Goal: Task Accomplishment & Management: Use online tool/utility

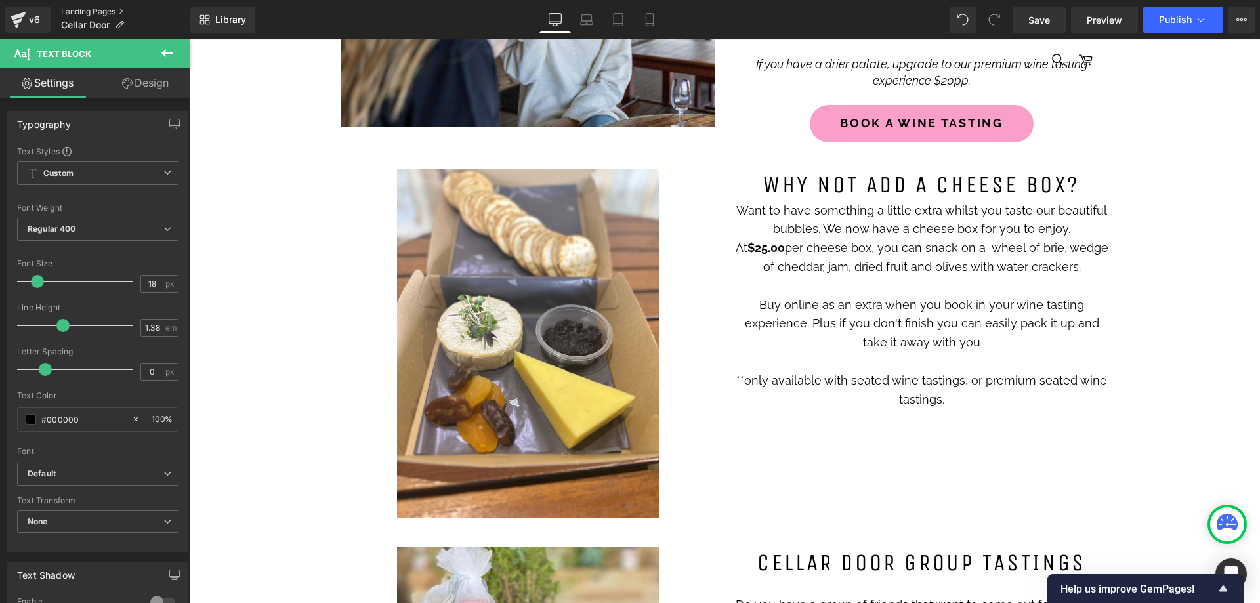
click at [79, 7] on link "Landing Pages" at bounding box center [125, 12] width 129 height 10
click at [1048, 20] on span "Save" at bounding box center [1039, 20] width 22 height 14
click at [1176, 25] on button "Publish" at bounding box center [1183, 20] width 80 height 26
click at [75, 12] on link "Landing Pages" at bounding box center [125, 12] width 129 height 10
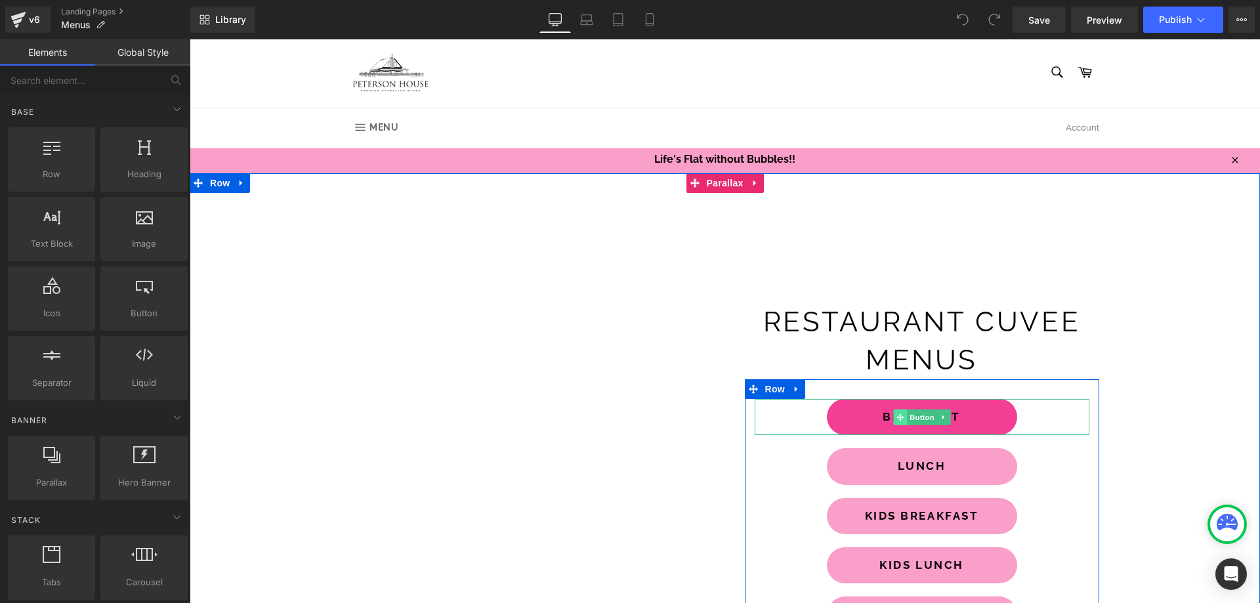
click at [852, 419] on link "BREAKFAST" at bounding box center [922, 417] width 190 height 36
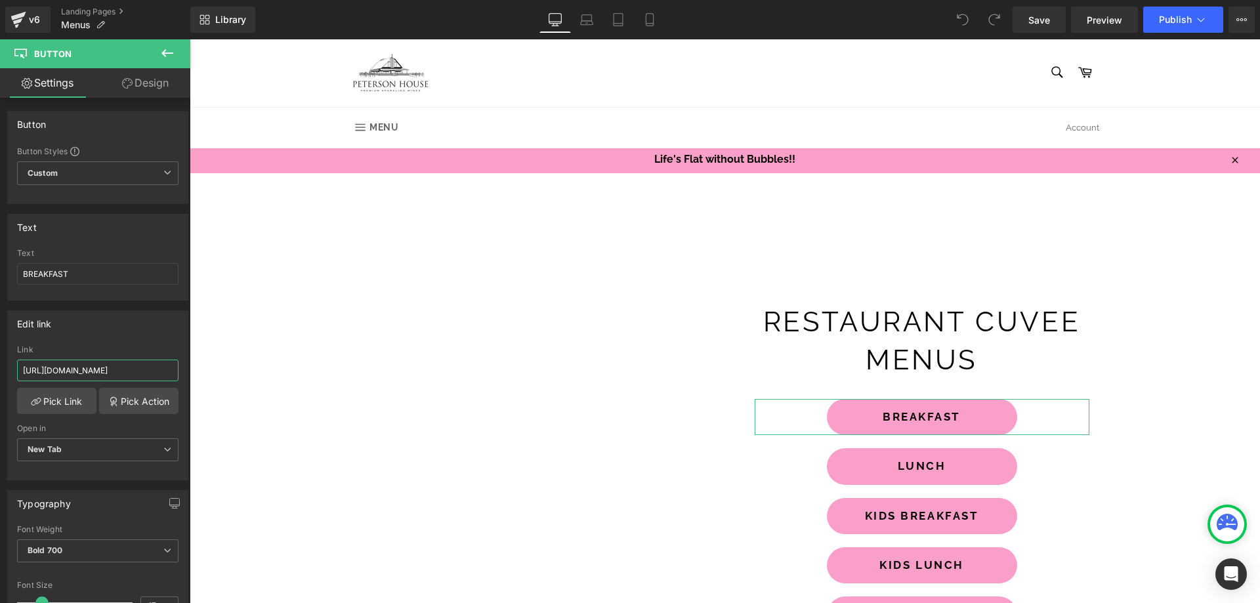
scroll to position [0, 232]
drag, startPoint x: 208, startPoint y: 405, endPoint x: 425, endPoint y: 390, distance: 217.1
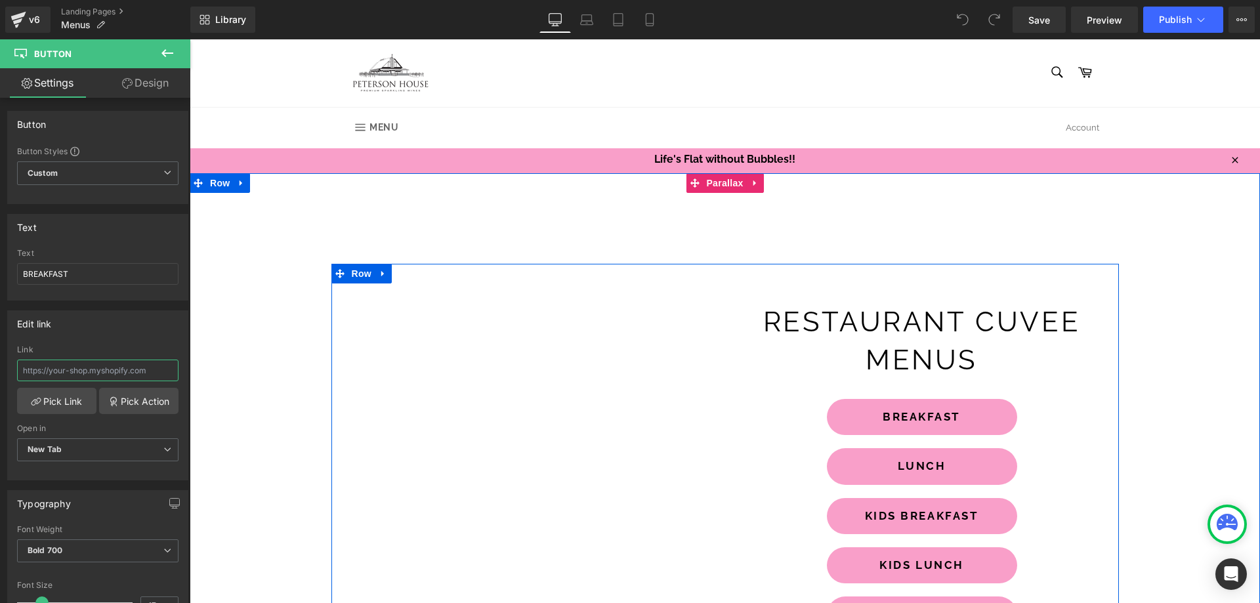
scroll to position [0, 0]
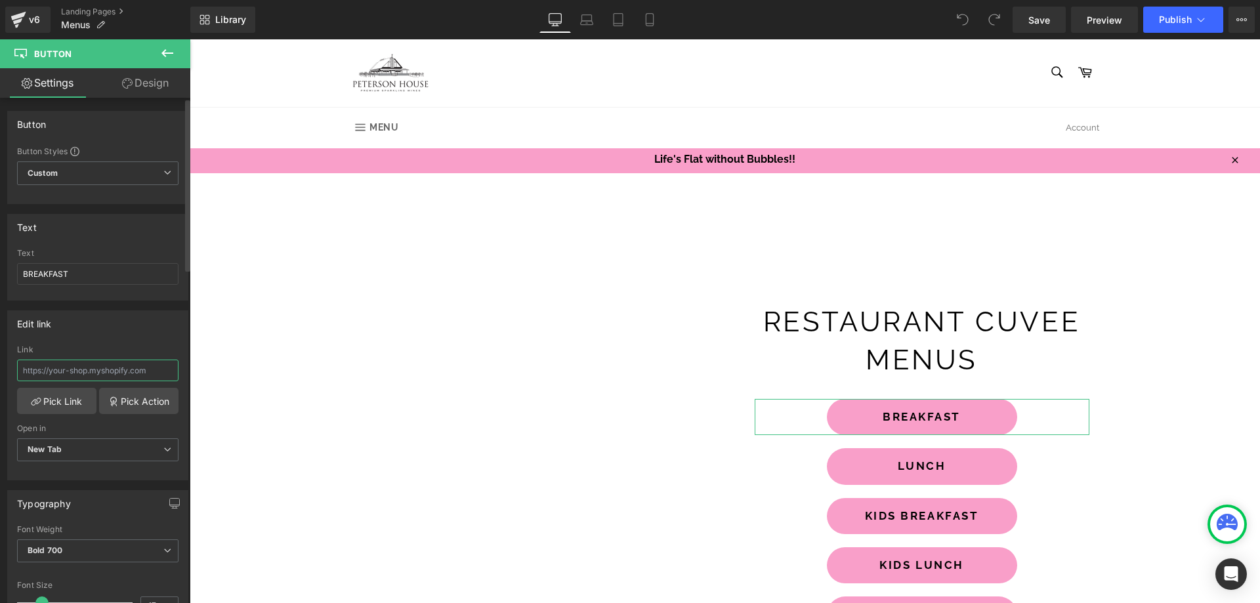
click at [31, 367] on input "text" at bounding box center [97, 371] width 161 height 22
type input "https://cdn.shopify.com/s/files/1/0102/9288/7599/files/Cuvee_Breakfast27092025.…"
click at [1038, 22] on span "Save" at bounding box center [1039, 20] width 22 height 14
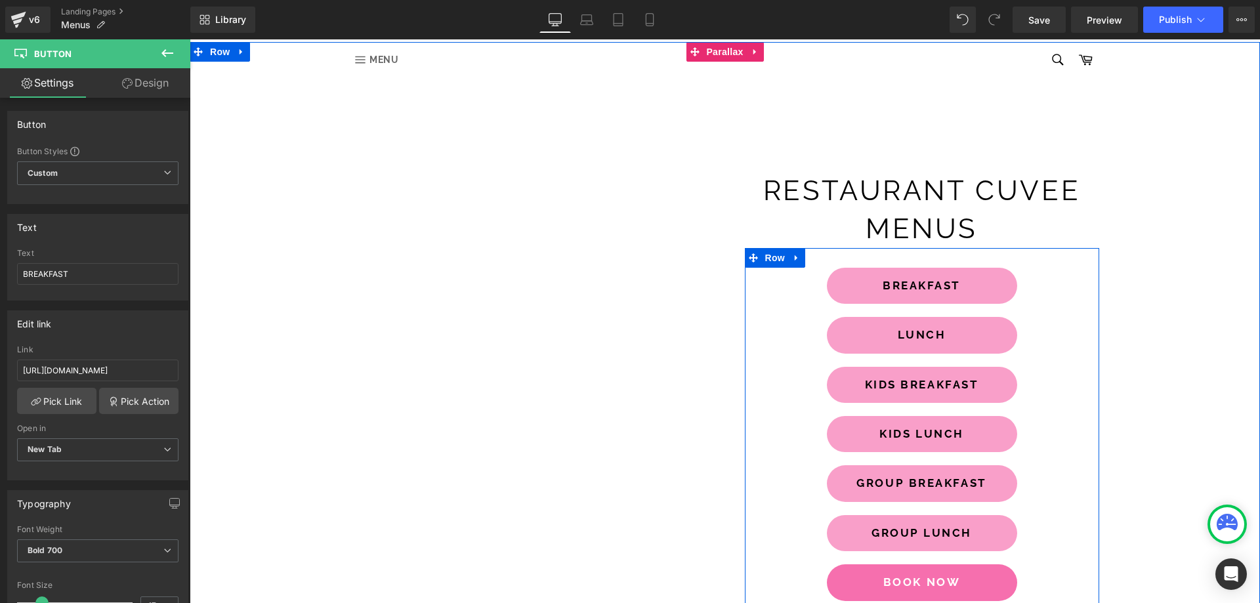
scroll to position [197, 0]
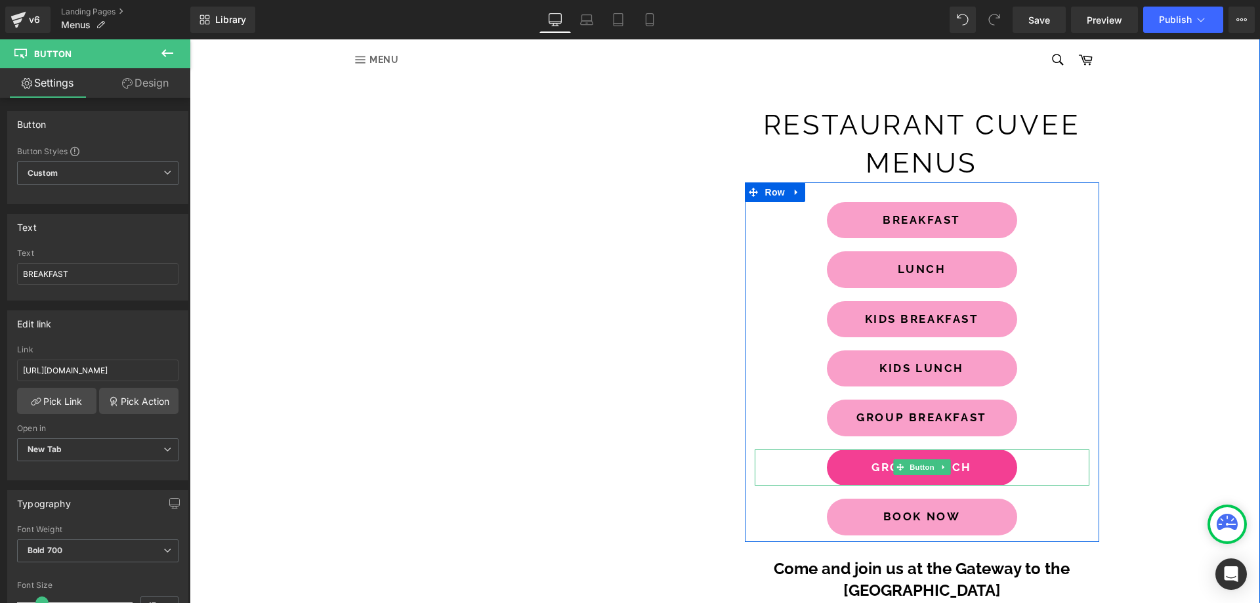
click at [853, 464] on link "GROUP LUNCH" at bounding box center [922, 467] width 190 height 36
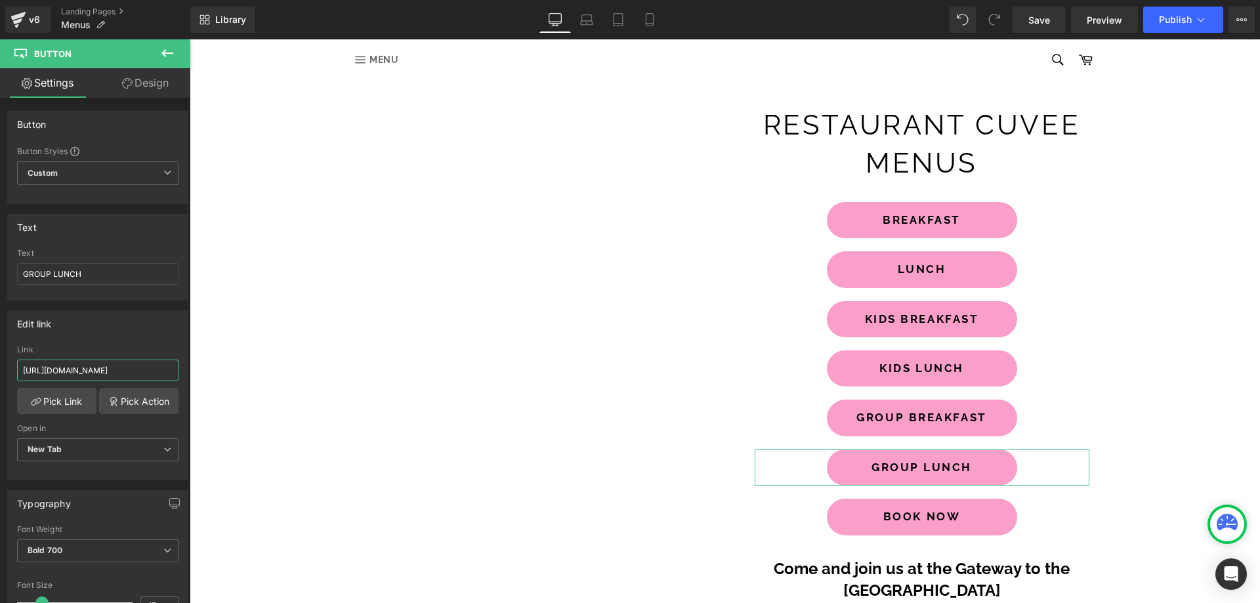
scroll to position [0, 226]
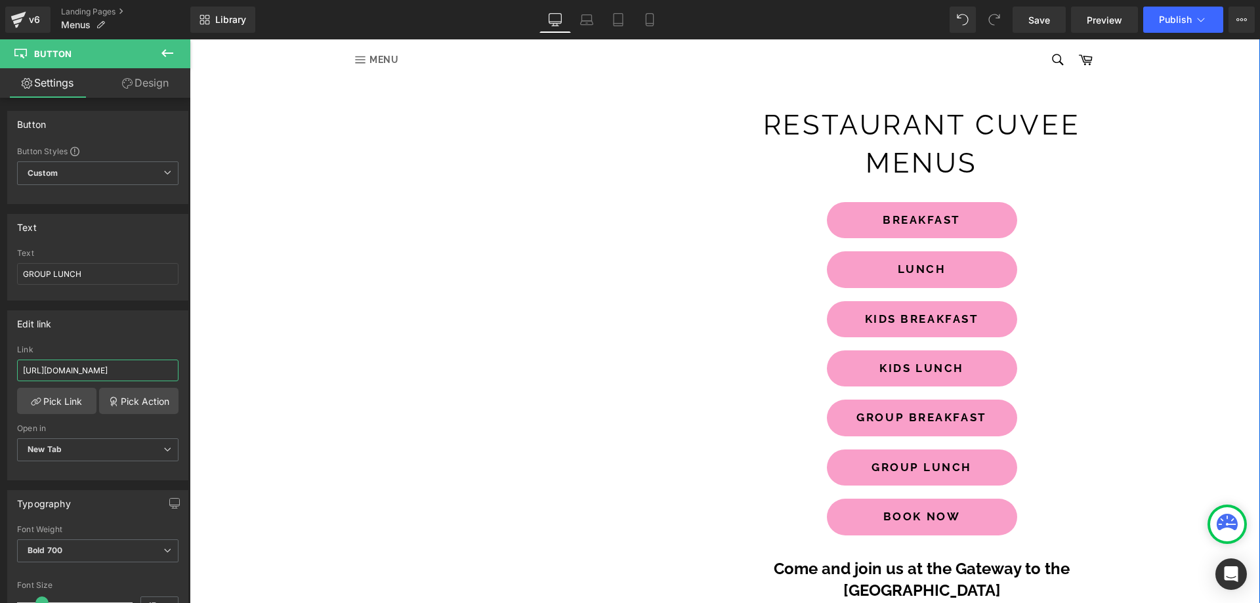
drag, startPoint x: 211, startPoint y: 408, endPoint x: 341, endPoint y: 367, distance: 137.0
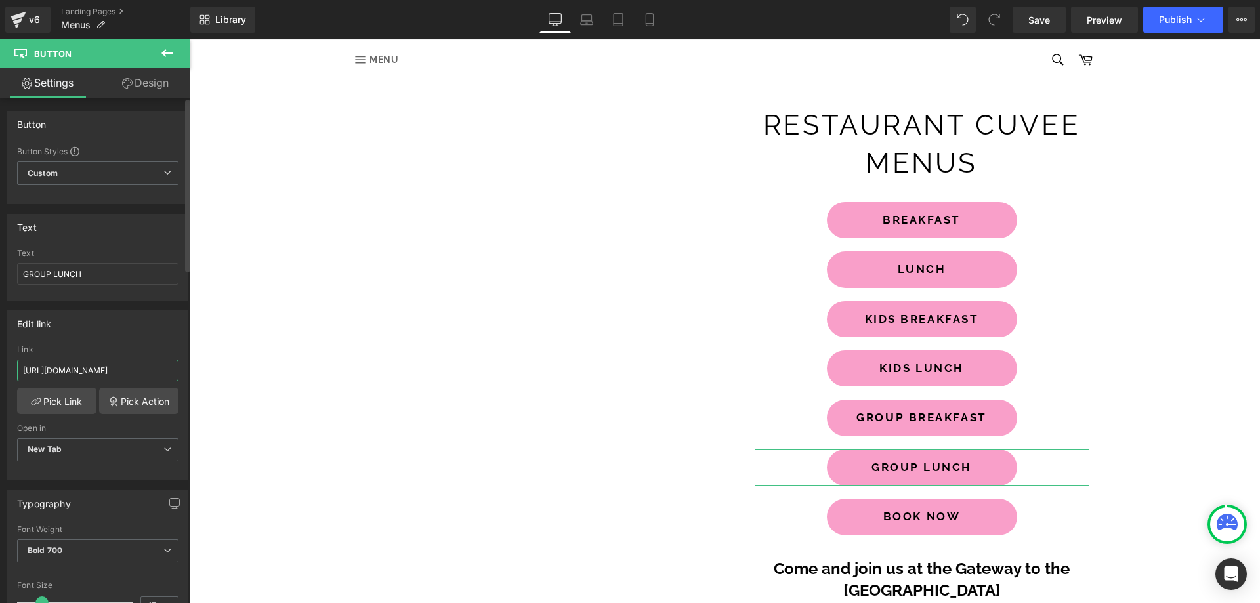
scroll to position [0, 238]
type input "https://cdn.shopify.com/s/files/1/0102/9288/7599/files/Cuvee_group_lunch_290925…"
click at [1046, 22] on span "Save" at bounding box center [1039, 20] width 22 height 14
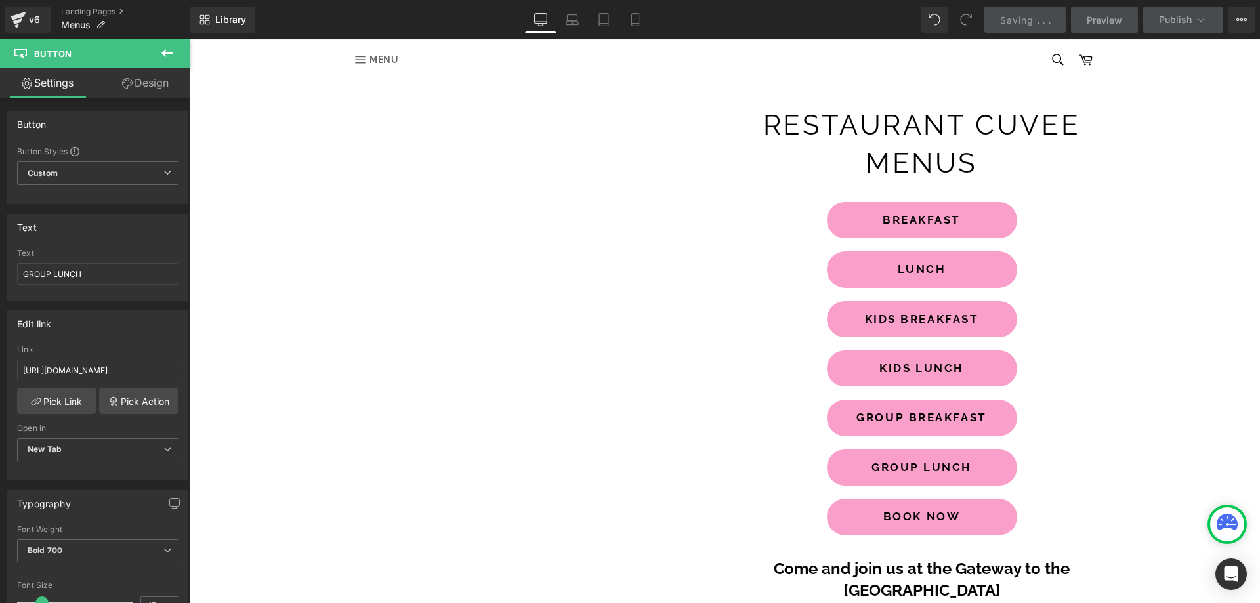
scroll to position [0, 0]
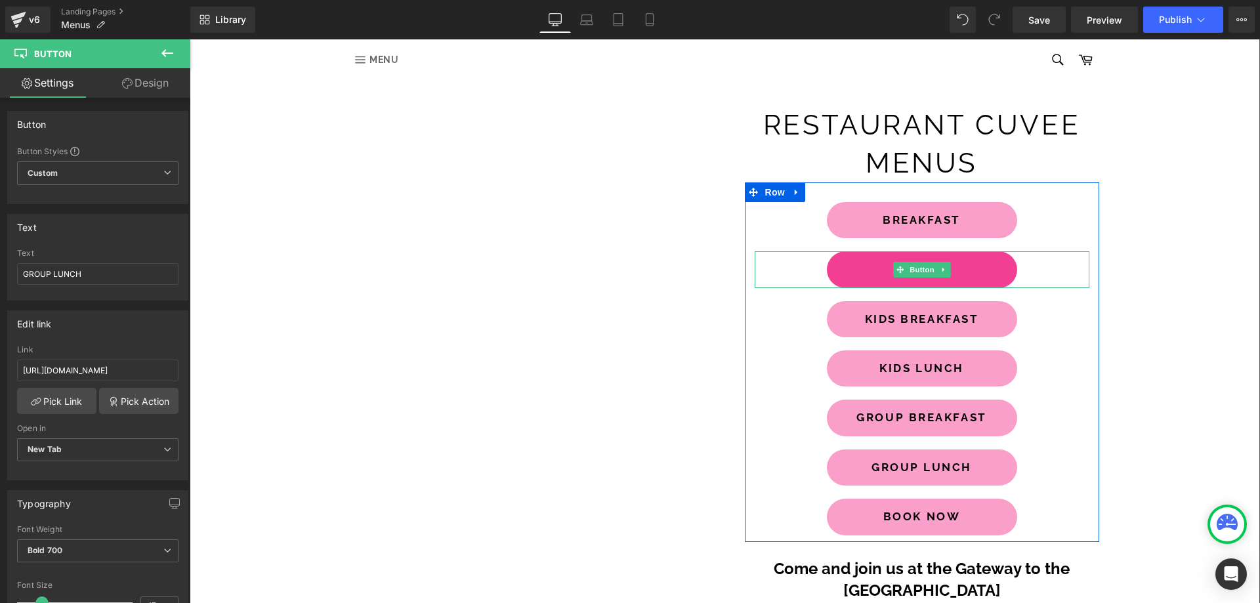
click at [848, 269] on link "LUNCH" at bounding box center [922, 269] width 190 height 36
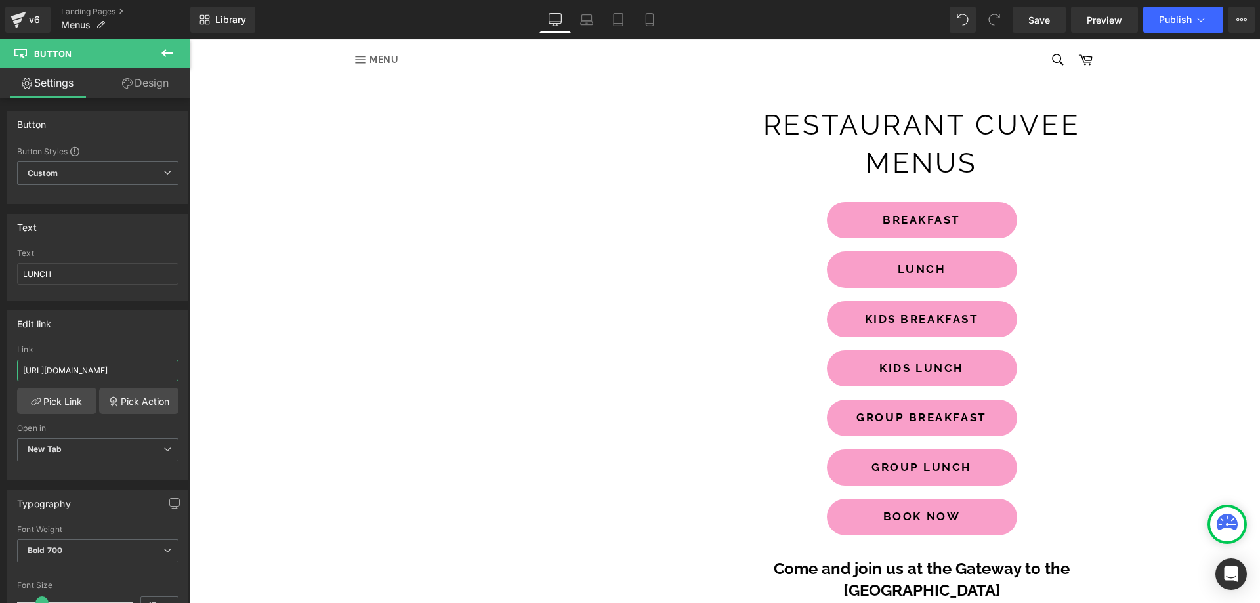
scroll to position [0, 225]
drag, startPoint x: 211, startPoint y: 409, endPoint x: 392, endPoint y: 367, distance: 185.3
type input "https://cdn.shopify.com/s/files/1/0102/9288/7599/files/Cuvee_lunch_270925.pdf?v…"
click at [1033, 22] on span "Save" at bounding box center [1039, 20] width 22 height 14
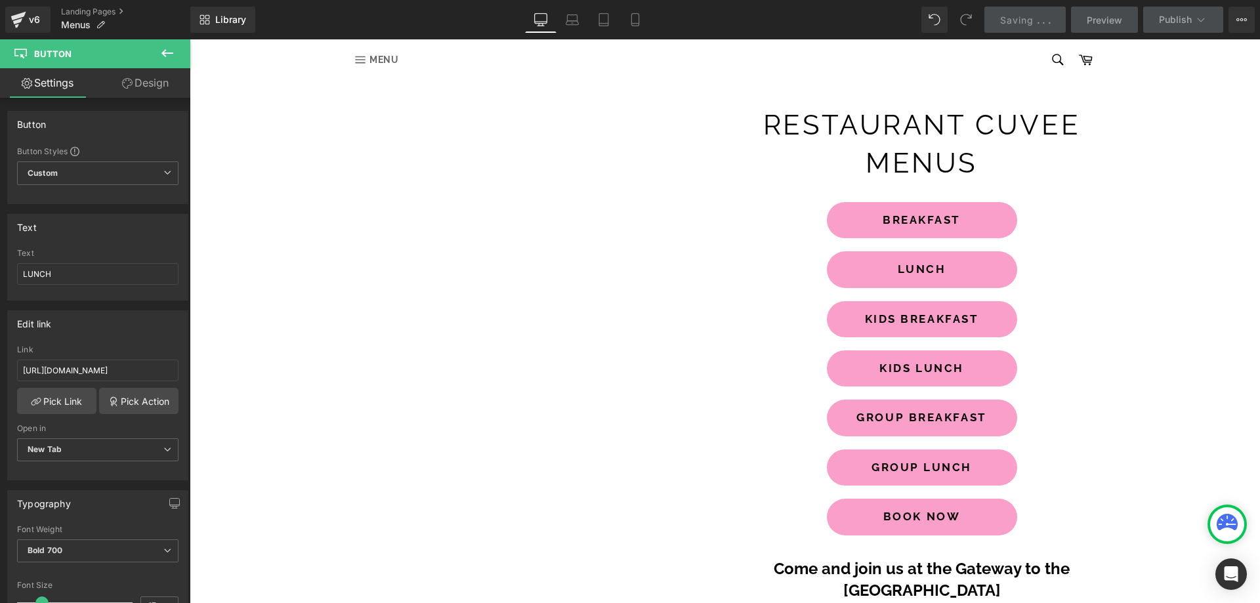
scroll to position [0, 0]
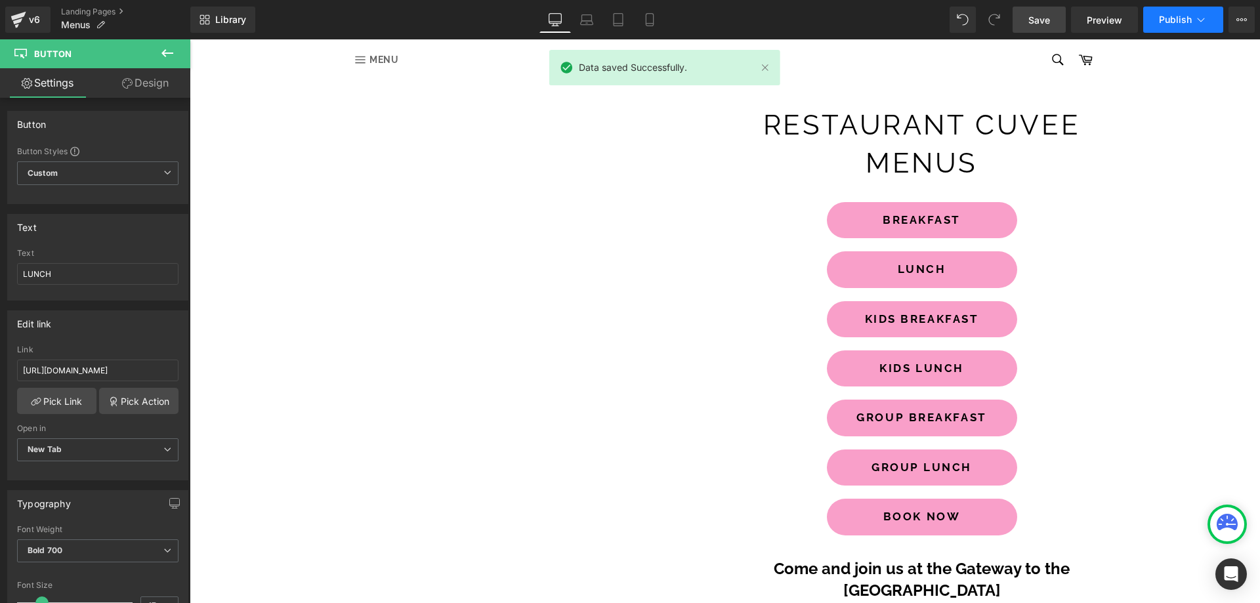
click at [1171, 22] on span "Publish" at bounding box center [1175, 19] width 33 height 10
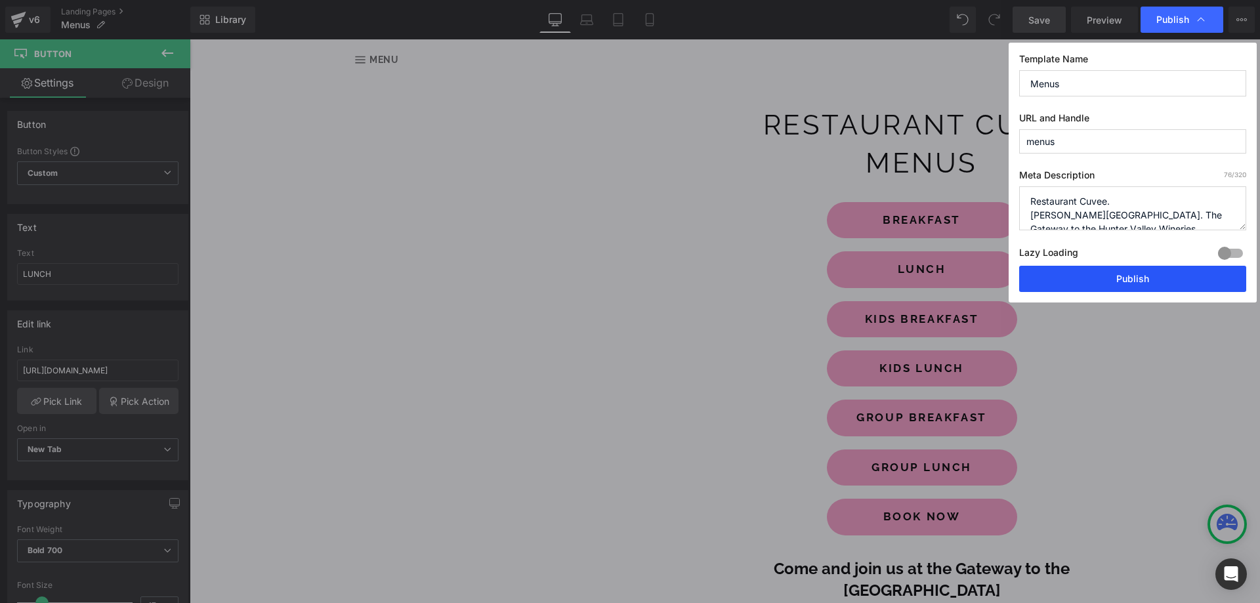
click at [1087, 276] on button "Publish" at bounding box center [1132, 279] width 227 height 26
